Goal: Transaction & Acquisition: Purchase product/service

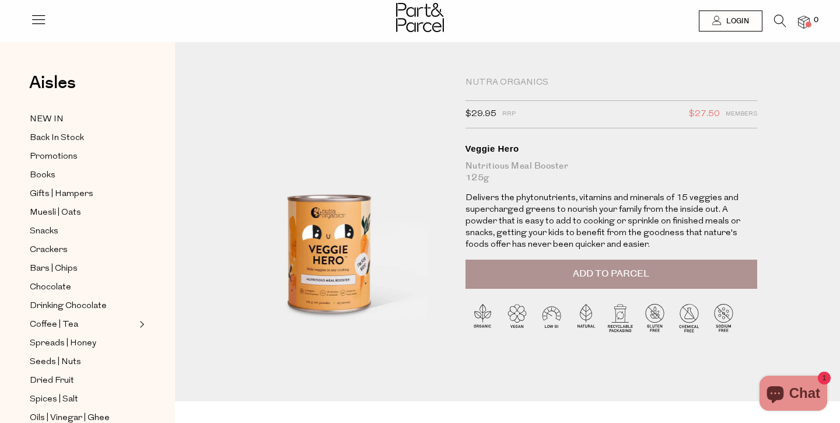
click at [772, 23] on li at bounding box center [774, 24] width 24 height 18
click at [775, 19] on icon at bounding box center [780, 21] width 12 height 13
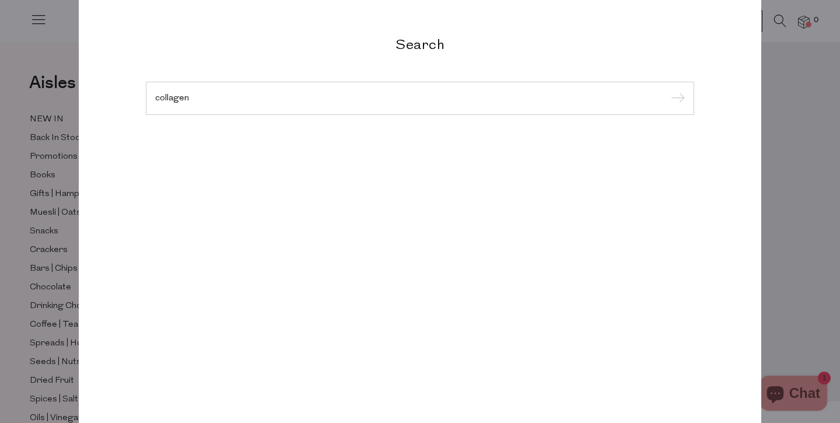
type input "collagen"
click at [667, 90] on input "submit" at bounding box center [675, 98] width 17 height 17
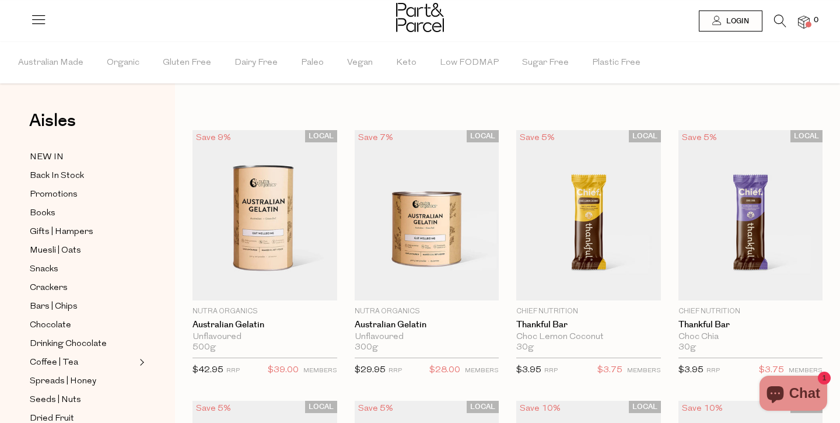
click at [779, 16] on icon at bounding box center [780, 21] width 12 height 13
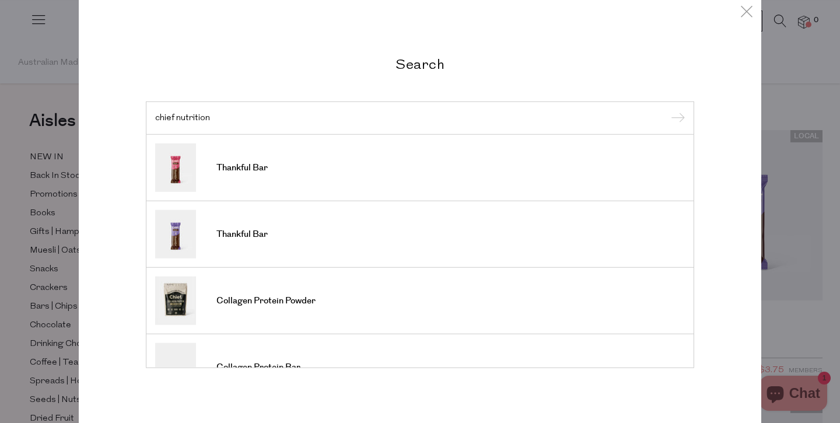
type input "chief nutrition"
click at [667, 110] on input "submit" at bounding box center [675, 118] width 17 height 17
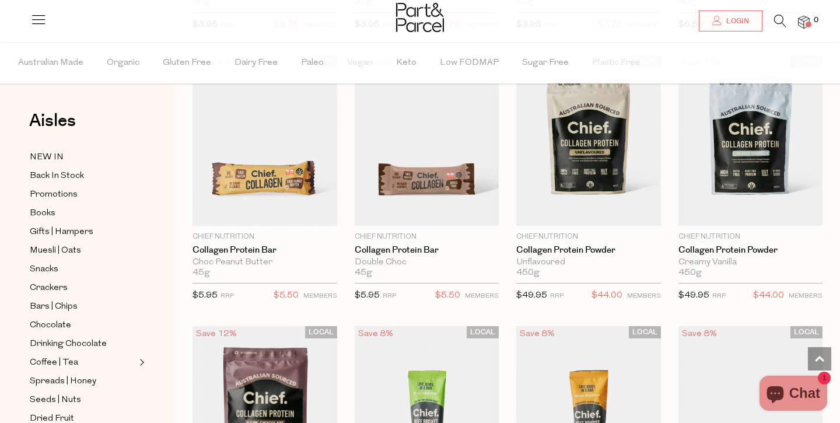
scroll to position [340, 0]
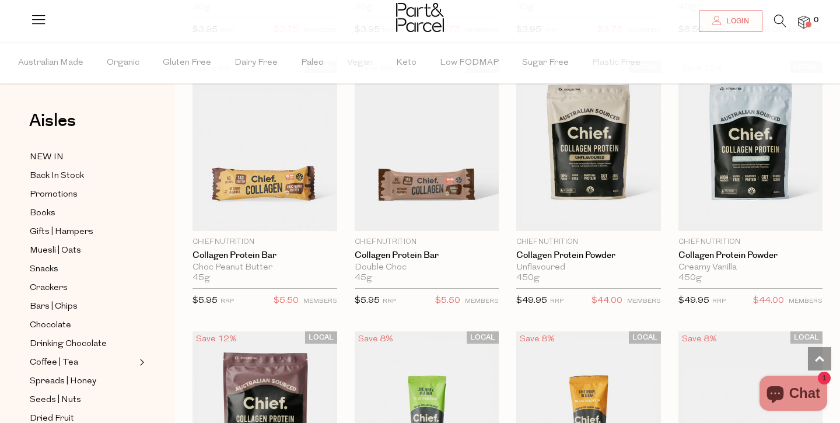
drag, startPoint x: 601, startPoint y: 155, endPoint x: 578, endPoint y: 1, distance: 155.6
click at [0, 0] on body "Ready to stock up? Close No items in your parcel. Loading Join to Save on this …" at bounding box center [420, 340] width 840 height 1360
drag, startPoint x: 720, startPoint y: 139, endPoint x: 506, endPoint y: 30, distance: 239.6
click at [0, 0] on div "Login 0 Login Shop Aisles Our Story Membership Friends of P&P Earn $15 FAQs Blo…" at bounding box center [420, 396] width 840 height 1472
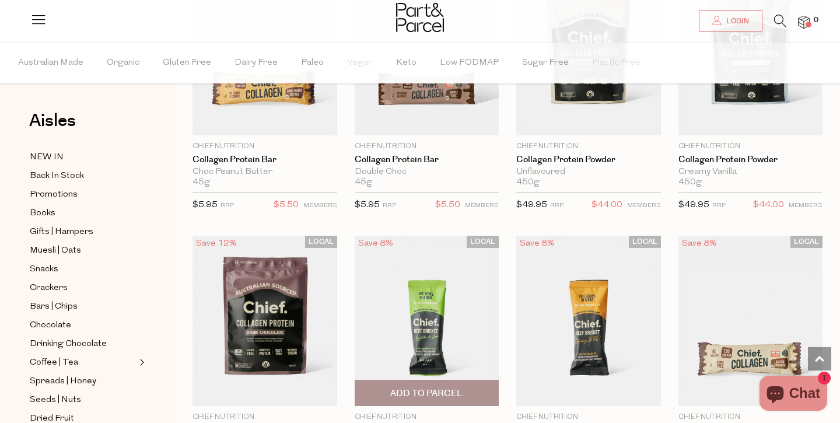
scroll to position [454, 0]
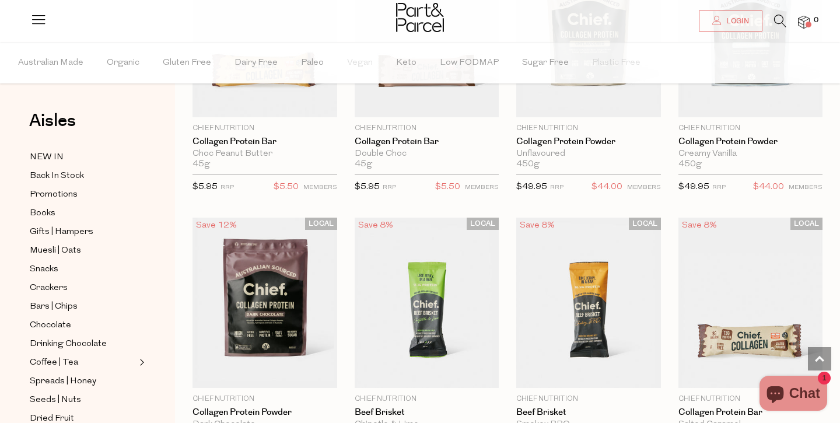
drag, startPoint x: 276, startPoint y: 326, endPoint x: 599, endPoint y: 13, distance: 450.3
click at [0, 0] on div "Login 0 Login Shop Aisles Our Story Membership Friends of P&P Earn $15 FAQs Blo…" at bounding box center [420, 282] width 840 height 1472
